Goal: Contribute content: Add original content to the website for others to see

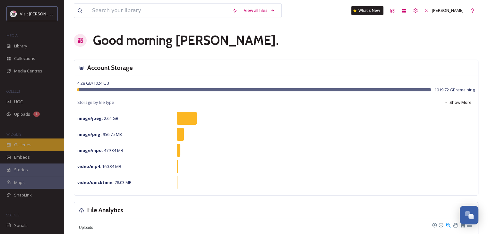
click at [21, 146] on span "Galleries" at bounding box center [22, 145] width 17 height 6
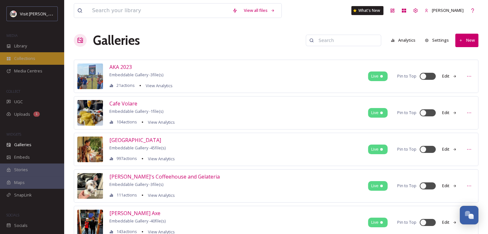
click at [19, 57] on span "Collections" at bounding box center [24, 58] width 21 height 6
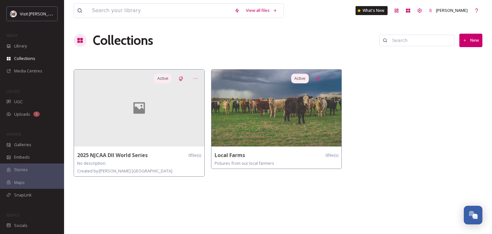
click at [464, 45] on button "New" at bounding box center [471, 40] width 23 height 13
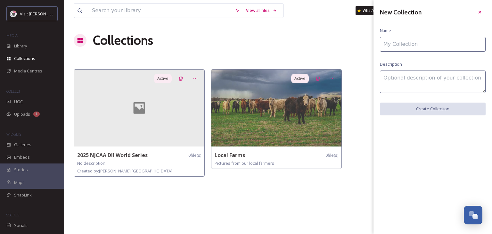
click at [323, 30] on div "View all files What's New [PERSON_NAME] Collections New Active 2025 NJCAA DII W…" at bounding box center [278, 117] width 428 height 234
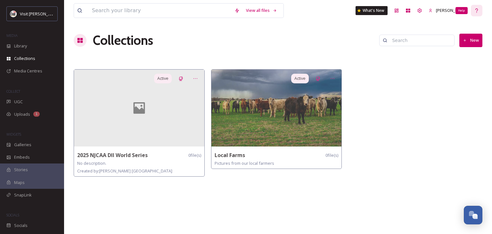
click at [478, 11] on icon at bounding box center [477, 10] width 5 height 5
click at [22, 114] on span "Uploads" at bounding box center [22, 114] width 16 height 6
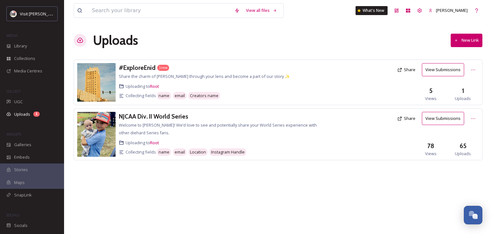
click at [468, 39] on button "New Link" at bounding box center [467, 40] width 32 height 13
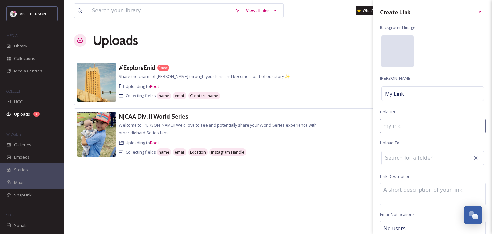
click at [394, 49] on div at bounding box center [398, 51] width 32 height 32
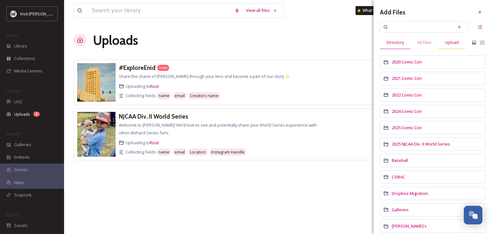
click at [450, 43] on span "Upload" at bounding box center [452, 42] width 14 height 6
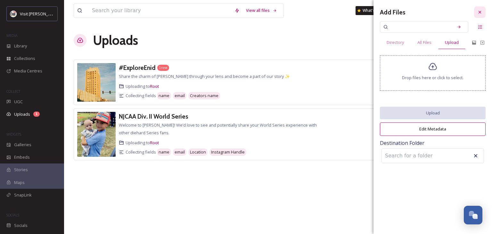
click at [480, 12] on icon at bounding box center [480, 12] width 3 height 3
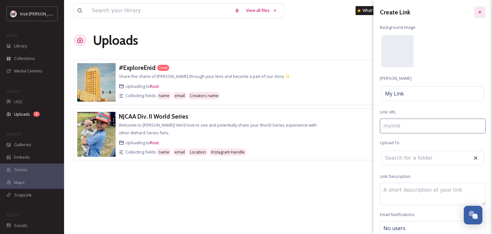
click at [481, 12] on div at bounding box center [481, 12] width 12 height 12
